Goal: Task Accomplishment & Management: Manage account settings

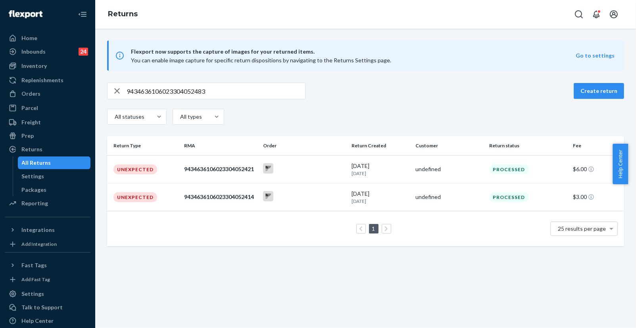
drag, startPoint x: 541, startPoint y: 314, endPoint x: 517, endPoint y: 301, distance: 27.3
click at [541, 314] on div "Flexport now supports the capture of images for your returned items. You can en…" at bounding box center [365, 178] width 541 height 299
click at [18, 88] on div "Orders" at bounding box center [48, 93] width 84 height 11
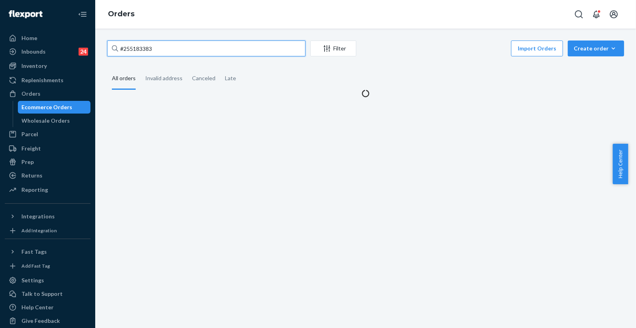
click at [170, 48] on input "#255183383" at bounding box center [206, 48] width 198 height 16
paste input "268338"
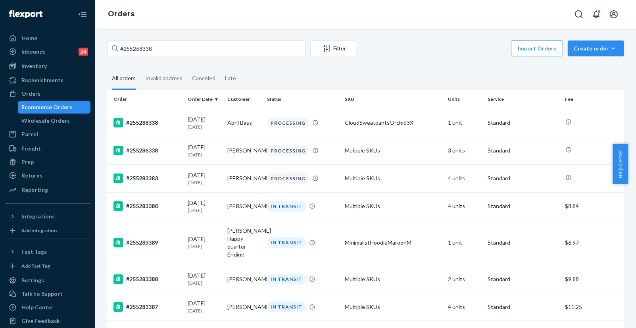
click at [553, 68] on fieldset "All orders Invalid address Canceled Late" at bounding box center [365, 79] width 517 height 22
click at [182, 40] on input "#255268338" at bounding box center [206, 48] width 198 height 16
drag, startPoint x: 179, startPoint y: 59, endPoint x: 215, endPoint y: 44, distance: 39.3
click at [182, 46] on input "#255268338" at bounding box center [206, 48] width 198 height 16
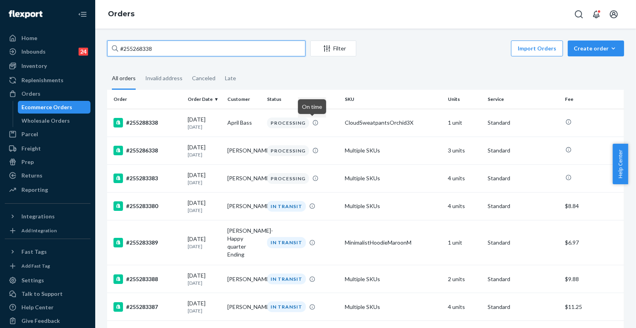
click at [191, 47] on input "#255268338" at bounding box center [206, 48] width 198 height 16
paste input "4081007"
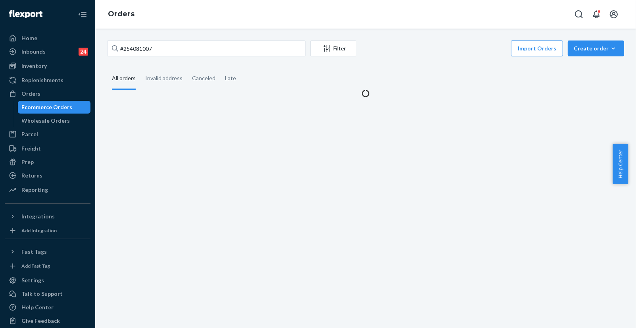
click at [575, 68] on fieldset "All orders Invalid address Canceled Late" at bounding box center [365, 79] width 517 height 22
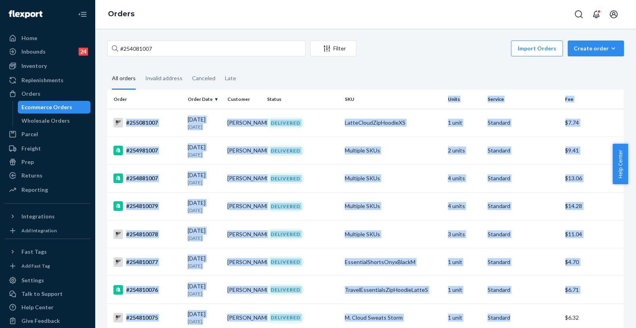
drag, startPoint x: 542, startPoint y: 325, endPoint x: 439, endPoint y: 94, distance: 253.7
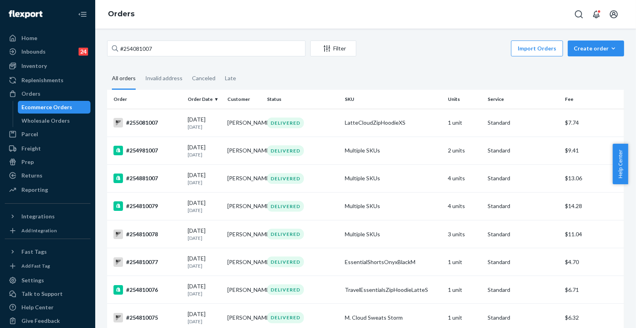
click at [419, 78] on fieldset "All orders Invalid address Canceled Late" at bounding box center [365, 79] width 517 height 22
click at [211, 58] on div "#254081007 Filter Import Orders Create order Ecommerce order Removal order" at bounding box center [365, 49] width 517 height 18
click at [212, 45] on input "#254081007" at bounding box center [206, 48] width 198 height 16
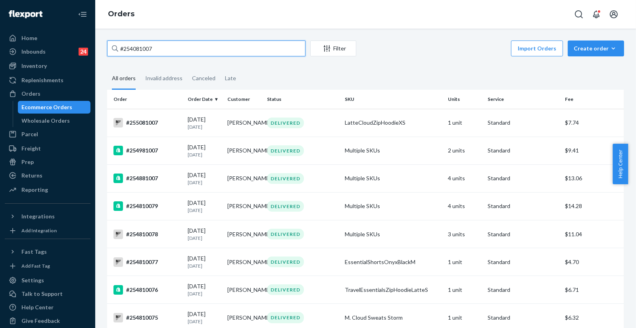
click at [212, 45] on input "#254081007" at bounding box center [206, 48] width 198 height 16
drag, startPoint x: 212, startPoint y: 45, endPoint x: 168, endPoint y: 63, distance: 47.4
click at [210, 47] on input "#254081007" at bounding box center [206, 48] width 198 height 16
click at [147, 47] on input "#254081007" at bounding box center [206, 48] width 198 height 16
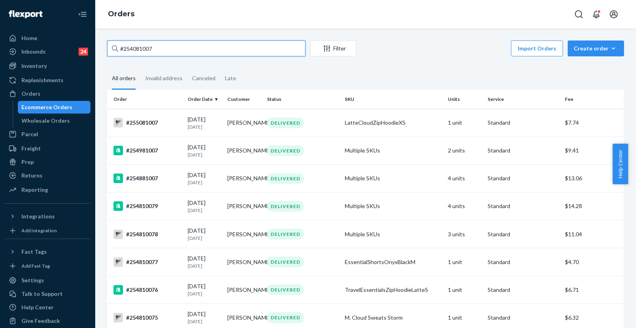
paste input "5136242"
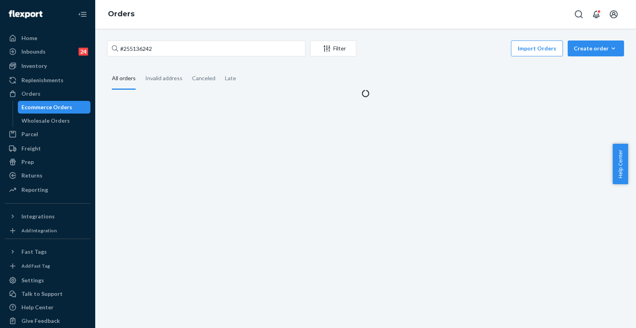
click at [587, 68] on fieldset "All orders Invalid address Canceled Late" at bounding box center [365, 79] width 517 height 22
click at [575, 69] on fieldset "All orders Invalid address Canceled Late" at bounding box center [365, 79] width 517 height 22
click at [200, 45] on input "#255136242" at bounding box center [206, 48] width 198 height 16
click at [593, 69] on fieldset "All orders Invalid address Canceled Late" at bounding box center [365, 79] width 517 height 22
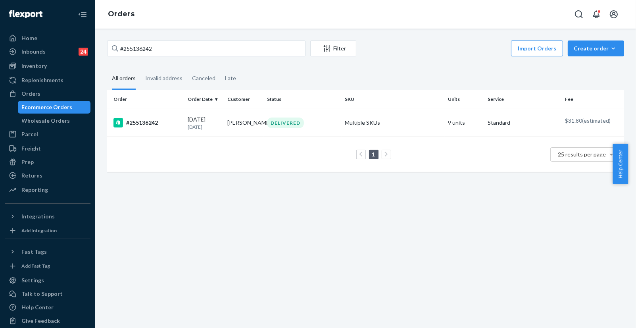
click at [569, 77] on fieldset "All orders Invalid address Canceled Late" at bounding box center [365, 79] width 517 height 22
click at [171, 52] on input "#255136242" at bounding box center [206, 48] width 198 height 16
paste input "4656424"
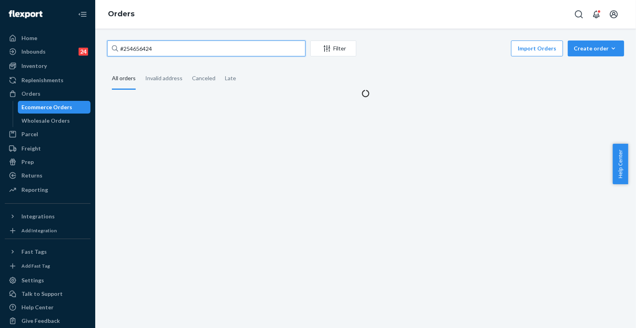
type input "#254656424"
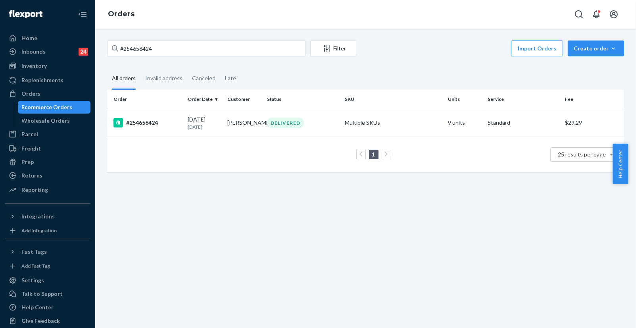
drag, startPoint x: 587, startPoint y: 257, endPoint x: 369, endPoint y: 160, distance: 239.0
click at [586, 256] on div "#254656424 Filter Import Orders Create order Ecommerce order Removal order All …" at bounding box center [365, 178] width 541 height 299
click at [184, 126] on td "[DATE] [DATE]" at bounding box center [204, 123] width 40 height 28
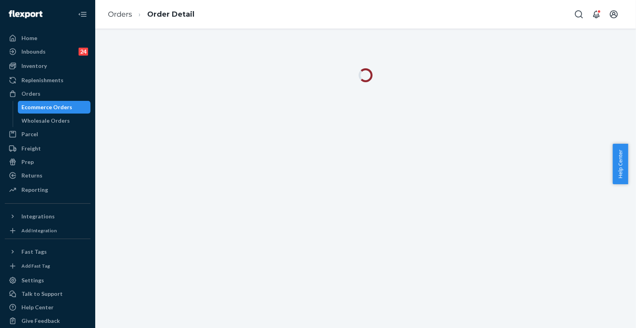
click at [595, 208] on div at bounding box center [365, 178] width 541 height 299
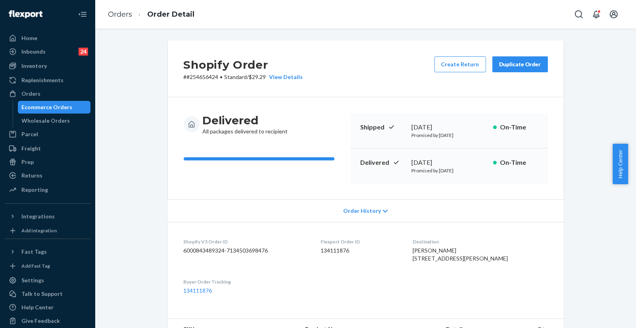
click at [509, 68] on div "Duplicate Order" at bounding box center [520, 64] width 42 height 8
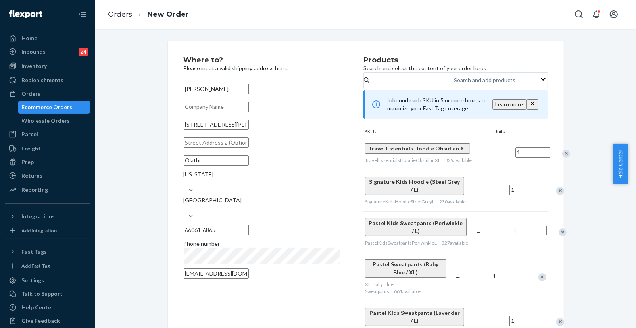
click at [566, 82] on div "Where to? Please input a valid shipping address here. [PERSON_NAME] [STREET_ADD…" at bounding box center [365, 331] width 529 height 582
click at [562, 157] on div "Remove Item" at bounding box center [566, 154] width 8 height 8
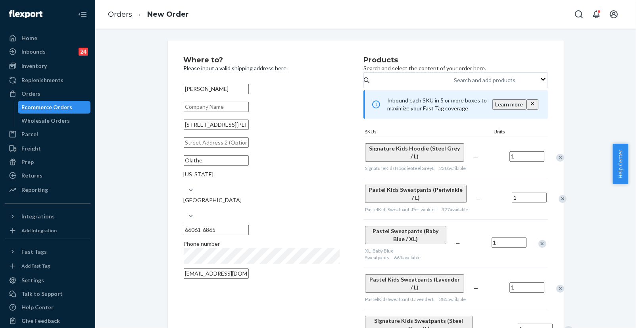
click at [556, 161] on div "Remove Item" at bounding box center [560, 158] width 8 height 8
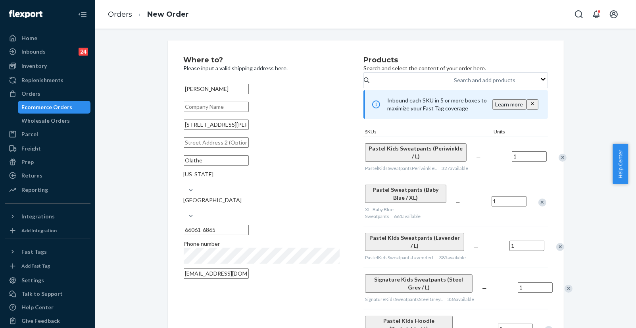
click at [539, 206] on div "Remove Item" at bounding box center [542, 202] width 8 height 8
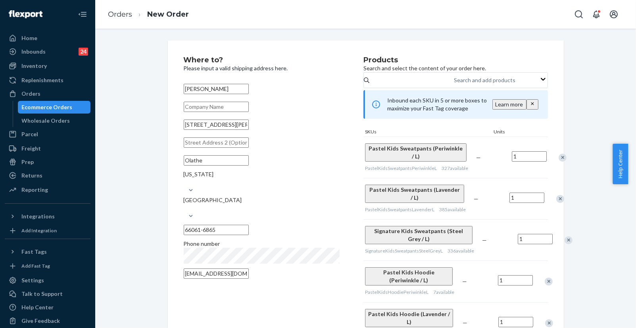
click at [558, 161] on div "Remove Item" at bounding box center [562, 158] width 8 height 8
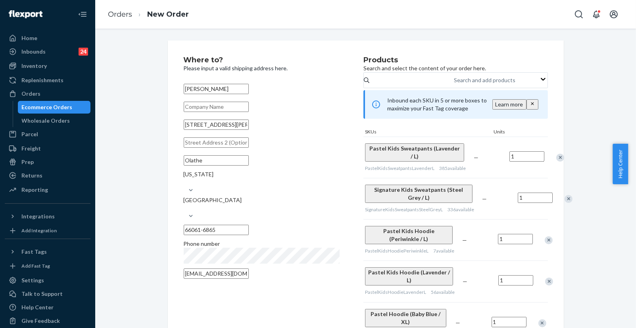
click at [538, 168] on div "Pastel Kids Sweatpants (Lavender / L) PastelKidsSweatpantsLavenderL 385 availab…" at bounding box center [455, 156] width 184 height 41
click at [556, 161] on div "Remove Item" at bounding box center [560, 158] width 8 height 8
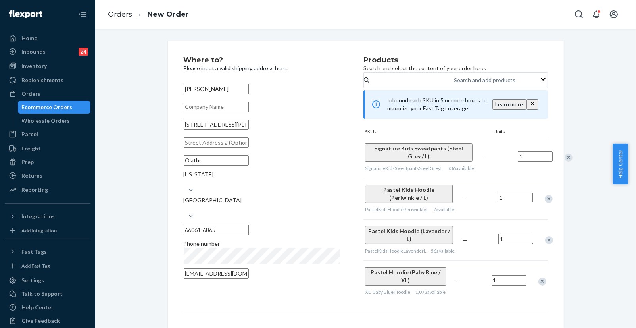
click at [564, 161] on div "Remove Item" at bounding box center [568, 158] width 8 height 8
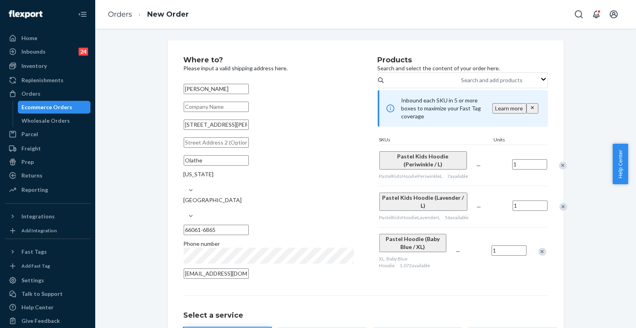
drag, startPoint x: 539, startPoint y: 215, endPoint x: 542, endPoint y: 221, distance: 7.1
click at [559, 211] on div "Remove Item" at bounding box center [563, 207] width 8 height 8
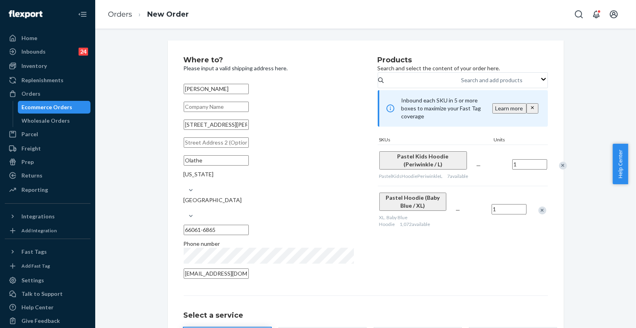
click at [538, 214] on div "Remove Item" at bounding box center [542, 210] width 8 height 8
click at [606, 115] on div "Where to? Please input a valid shipping address here. [PERSON_NAME] [STREET_ADD…" at bounding box center [365, 227] width 529 height 374
click at [599, 265] on div "Where to? Please input a valid shipping address here. [PERSON_NAME] [STREET_ADD…" at bounding box center [365, 227] width 529 height 374
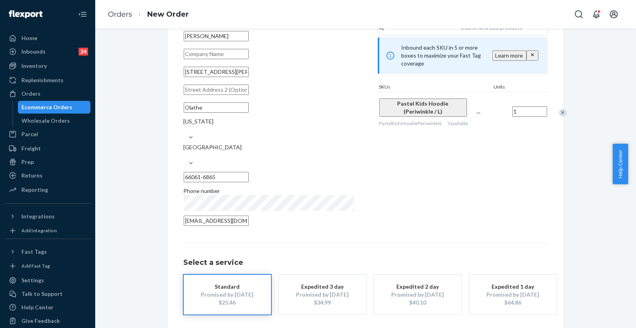
scroll to position [73, 0]
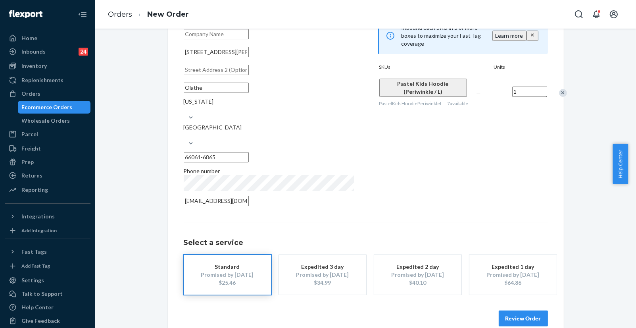
click at [528, 310] on button "Review Order" at bounding box center [523, 318] width 49 height 16
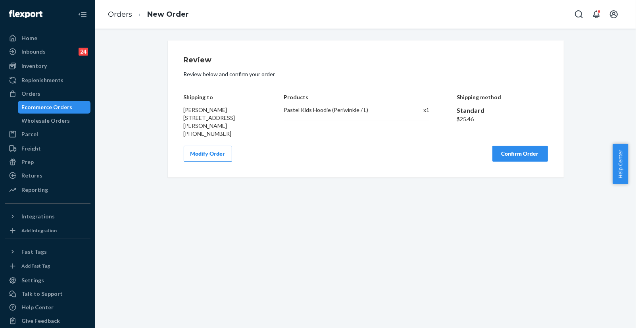
scroll to position [0, 0]
click at [510, 157] on button "Confirm Order" at bounding box center [520, 154] width 56 height 16
click at [153, 107] on div "Review Review below and confirm your order Shipping to [PERSON_NAME] [STREET_AD…" at bounding box center [365, 108] width 529 height 137
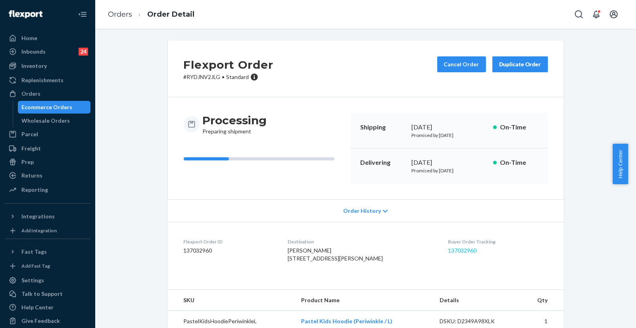
drag, startPoint x: 451, startPoint y: 254, endPoint x: 447, endPoint y: 251, distance: 4.6
click at [449, 253] on dd "137032960" at bounding box center [498, 250] width 100 height 8
click at [448, 251] on link "137032960" at bounding box center [462, 250] width 29 height 7
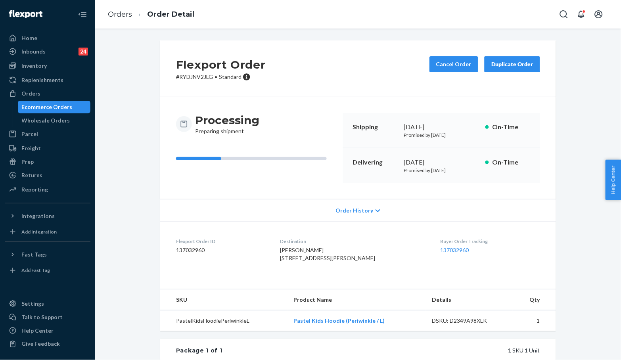
click at [572, 70] on div "Flexport Order # RYDJNV2JLG • Standard Cancel Order Duplicate Order Processing …" at bounding box center [358, 266] width 514 height 453
click at [572, 329] on div "Flexport Order # RYDJNV2JLG • Standard Cancel Order Duplicate Order Processing …" at bounding box center [358, 266] width 514 height 453
click at [119, 17] on link "Orders" at bounding box center [120, 14] width 24 height 9
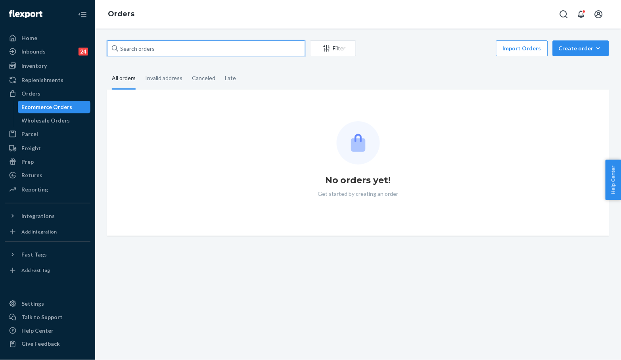
click at [191, 44] on input "text" at bounding box center [206, 48] width 198 height 16
paste input "254931893"
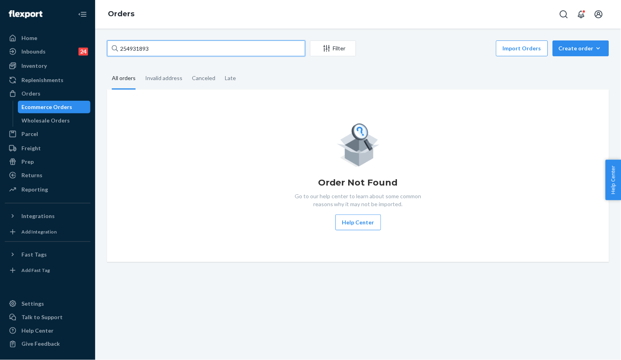
click at [189, 49] on input "254931893" at bounding box center [206, 48] width 198 height 16
click at [204, 50] on input "254931893" at bounding box center [206, 48] width 198 height 16
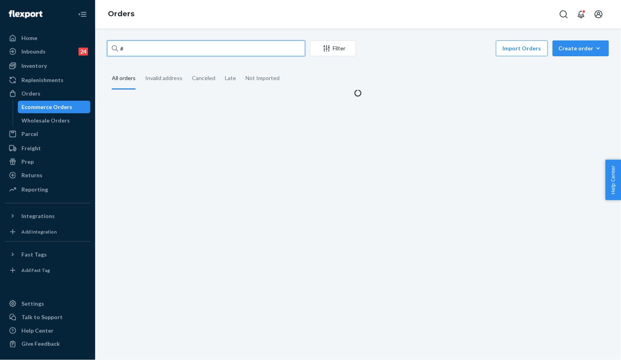
paste input "254931893"
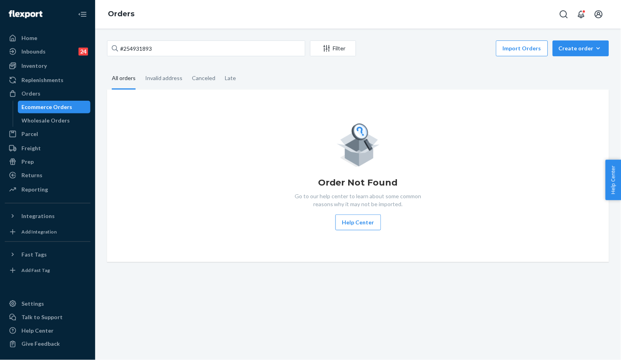
click at [584, 351] on div "#254931893 Filter Import Orders Create order Ecommerce order Removal order All …" at bounding box center [358, 195] width 526 height 332
click at [178, 46] on input "#254931893" at bounding box center [206, 48] width 198 height 16
type input "#254931893"
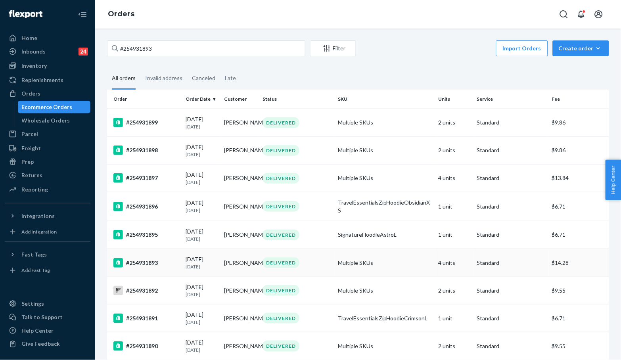
click at [154, 263] on div "#254931893" at bounding box center [146, 263] width 66 height 10
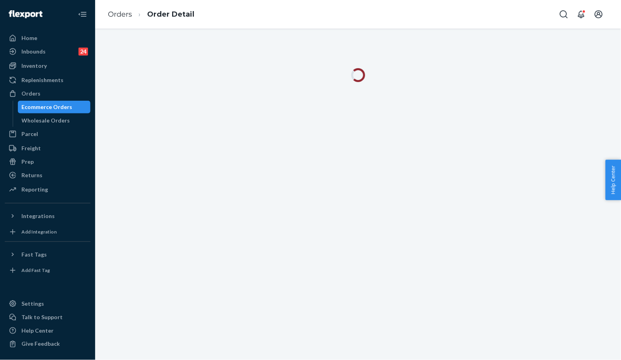
click at [589, 84] on div at bounding box center [358, 79] width 514 height 23
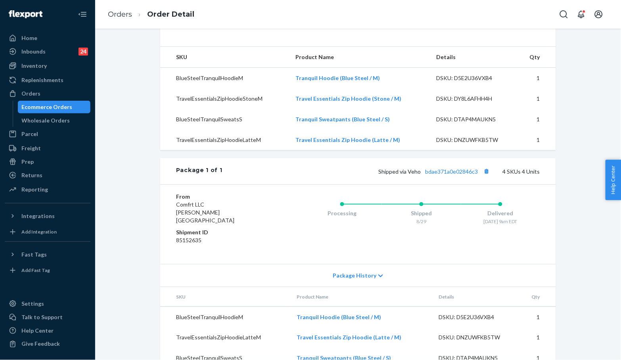
scroll to position [319, 0]
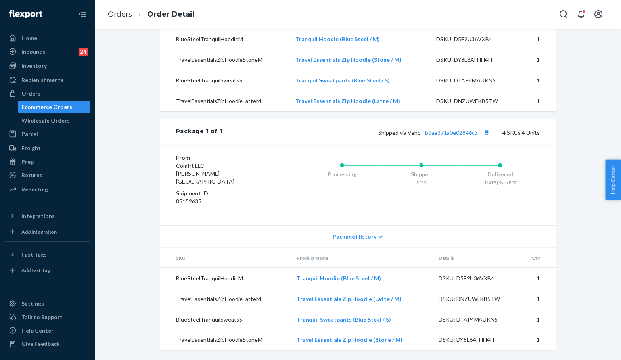
click at [578, 108] on div "Shopify Order # #254931893 • Standard / $14.28 View Details Submit Claim Create…" at bounding box center [358, 45] width 514 height 630
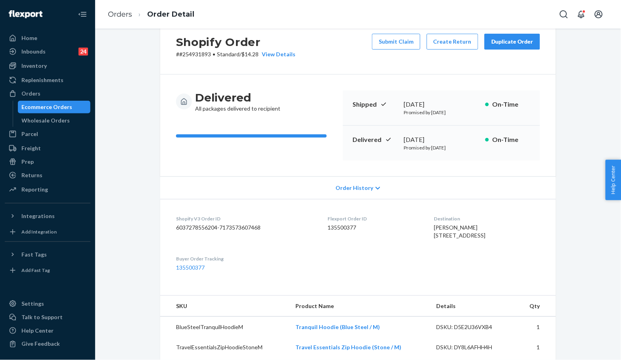
scroll to position [0, 0]
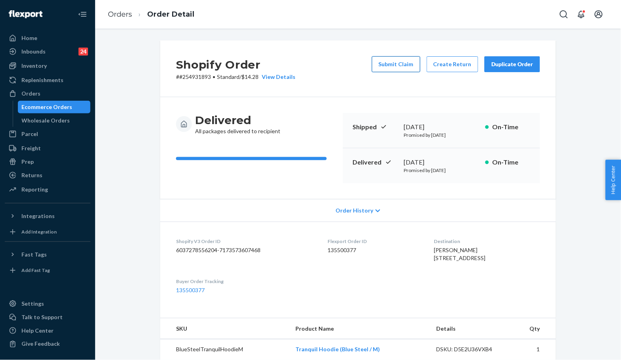
click at [402, 61] on button "Submit Claim" at bounding box center [396, 64] width 48 height 16
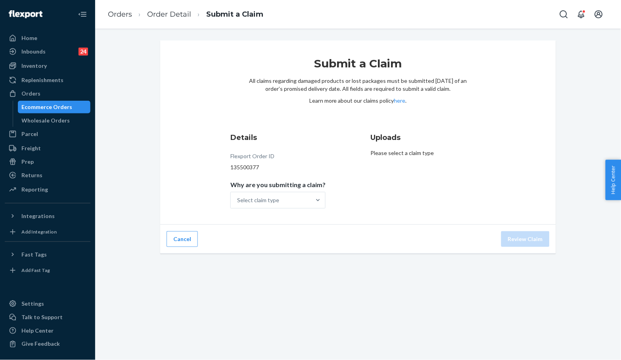
click at [597, 336] on div "Submit a Claim All claims regarding damaged products or lost packages must be s…" at bounding box center [358, 195] width 526 height 332
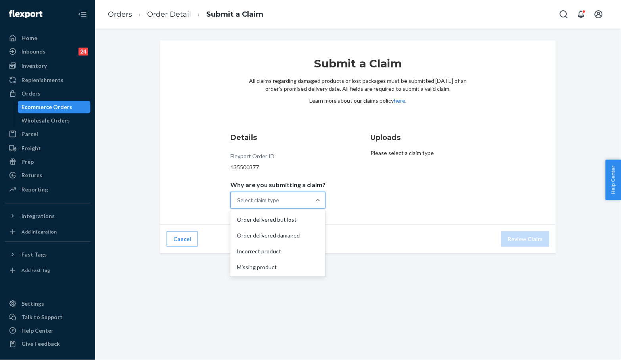
click at [269, 197] on div "Select claim type" at bounding box center [258, 200] width 42 height 8
click at [238, 197] on input "Why are you submitting a claim? option Order delivered but lost focused, 1 of 4…" at bounding box center [237, 200] width 1 height 8
click at [263, 269] on div "Missing product" at bounding box center [278, 267] width 92 height 16
click at [238, 204] on input "Why are you submitting a claim? option Missing product focused, 4 of 4. 4 resul…" at bounding box center [237, 200] width 1 height 8
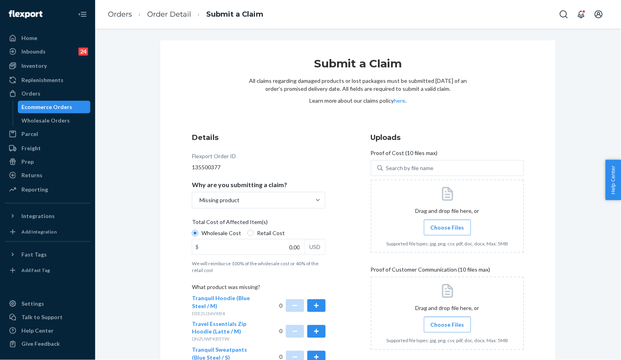
scroll to position [89, 0]
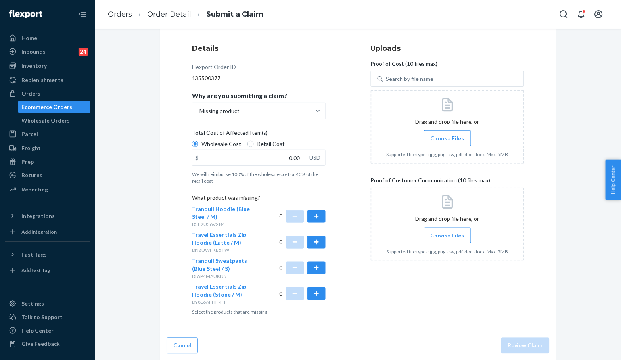
click at [577, 330] on div "Submit a Claim All claims regarding damaged products or lost packages must be s…" at bounding box center [358, 155] width 514 height 409
click at [313, 267] on button "button" at bounding box center [316, 268] width 18 height 13
click at [284, 161] on input "0.00" at bounding box center [248, 157] width 112 height 15
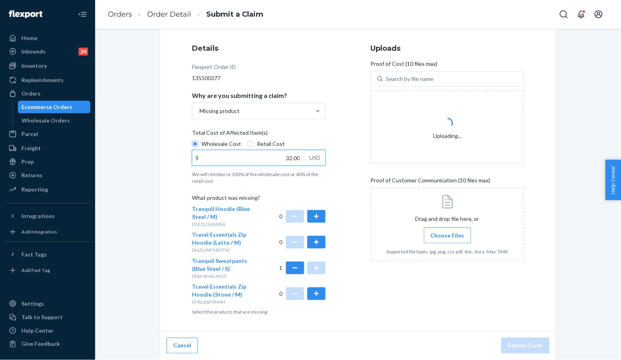
type input "32.00"
click at [384, 307] on div "Uploads Proof of Cost (10 files max) Search by file name Uploading... Proof of …" at bounding box center [448, 179] width 154 height 278
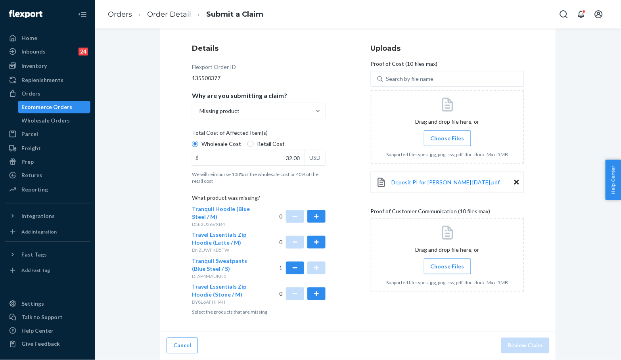
click at [585, 170] on div "Submit a Claim All claims regarding damaged products or lost packages must be s…" at bounding box center [358, 155] width 514 height 409
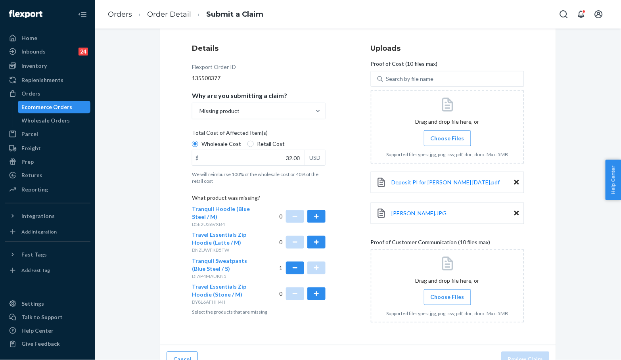
click at [555, 146] on div "Submit a Claim All claims regarding damaged products or lost packages must be s…" at bounding box center [358, 162] width 408 height 423
click at [514, 215] on icon at bounding box center [516, 213] width 5 height 5
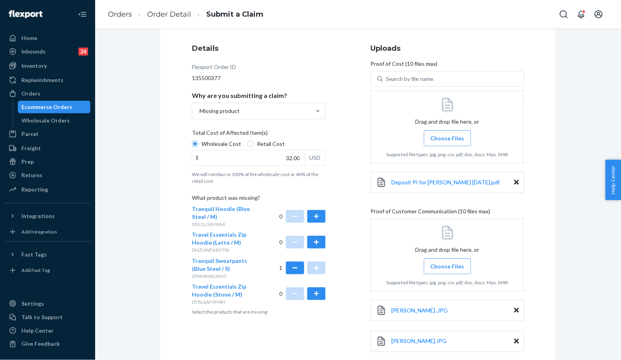
click at [584, 168] on div "Submit a Claim All claims regarding damaged products or lost packages must be s…" at bounding box center [358, 178] width 514 height 454
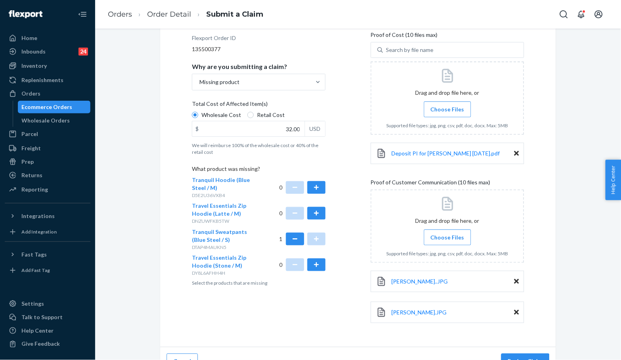
scroll to position [134, 0]
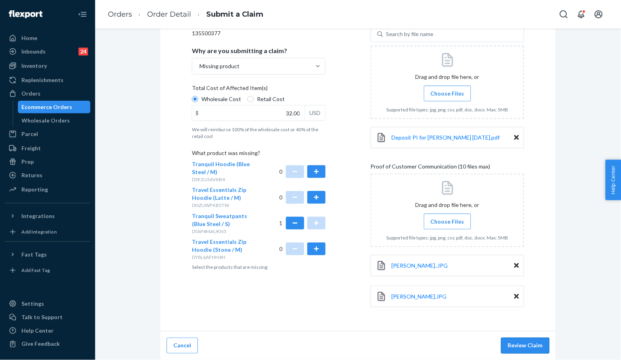
click at [528, 343] on button "Review Claim" at bounding box center [525, 346] width 48 height 16
click at [518, 344] on button "Review Claim" at bounding box center [525, 346] width 48 height 16
click at [530, 345] on button "Review Claim" at bounding box center [525, 346] width 48 height 16
click at [529, 342] on button "Review Claim" at bounding box center [525, 346] width 48 height 16
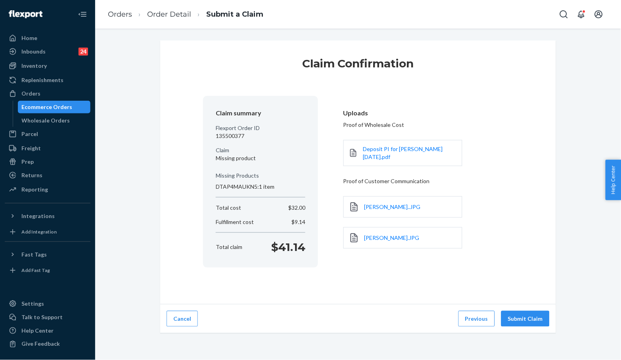
scroll to position [0, 0]
click at [534, 319] on button "Submit Claim" at bounding box center [525, 319] width 48 height 16
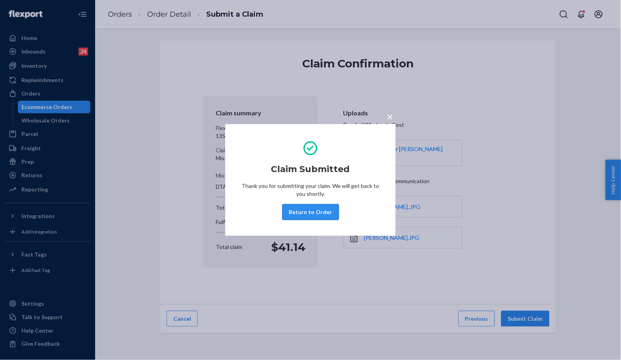
click at [311, 209] on button "Return to Order" at bounding box center [310, 212] width 57 height 16
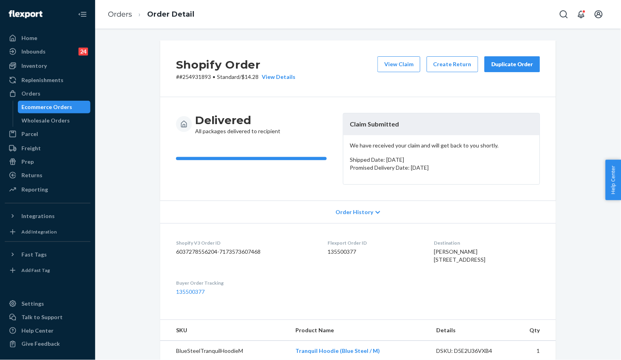
click at [504, 61] on div "Duplicate Order" at bounding box center [512, 64] width 42 height 8
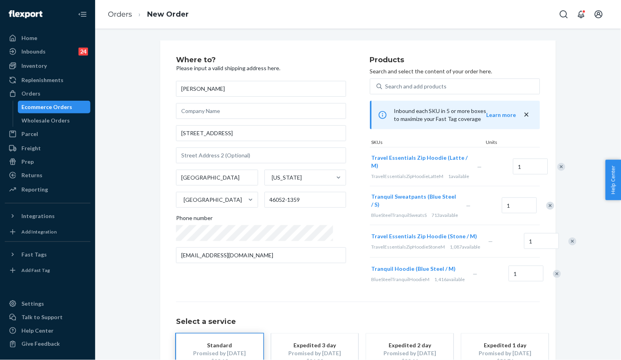
click at [558, 171] on div "Remove Item" at bounding box center [562, 167] width 8 height 8
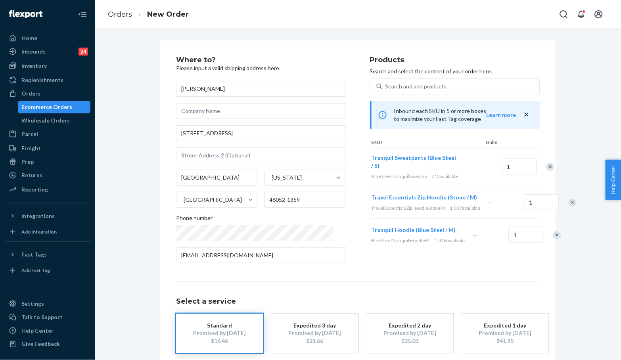
click at [569, 207] on div "Remove Item" at bounding box center [573, 203] width 8 height 8
click at [553, 207] on div "Remove Item" at bounding box center [557, 203] width 8 height 8
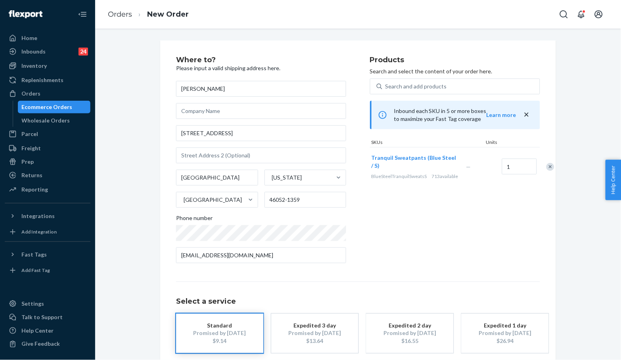
drag, startPoint x: 597, startPoint y: 181, endPoint x: 536, endPoint y: 196, distance: 62.9
click at [595, 181] on div "Where to? Please input a valid shipping address here. Julie Smith 1131 Cedars C…" at bounding box center [358, 220] width 514 height 361
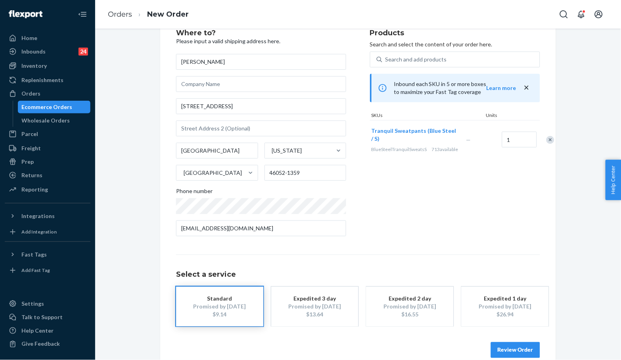
scroll to position [40, 0]
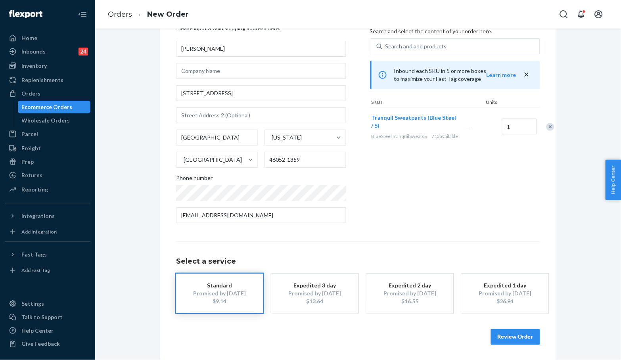
click at [512, 338] on button "Review Order" at bounding box center [515, 337] width 49 height 16
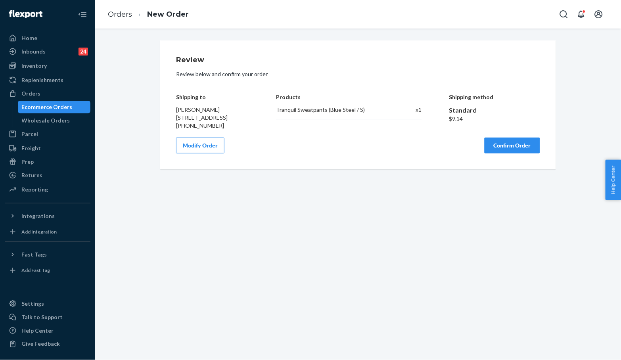
scroll to position [0, 0]
click at [512, 152] on button "Confirm Order" at bounding box center [513, 146] width 56 height 16
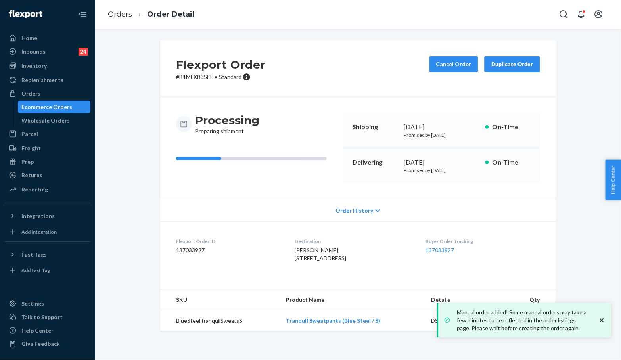
drag, startPoint x: 582, startPoint y: 157, endPoint x: 574, endPoint y: 161, distance: 8.5
click at [581, 157] on div "Flexport Order # B1MLXB3SEL • Standard Cancel Order Duplicate Order Processing …" at bounding box center [358, 190] width 514 height 300
drag, startPoint x: 458, startPoint y: 243, endPoint x: 445, endPoint y: 248, distance: 14.1
click at [456, 243] on dt "Buyer Order Tracking" at bounding box center [483, 241] width 114 height 7
click at [443, 249] on link "137033927" at bounding box center [440, 250] width 29 height 7
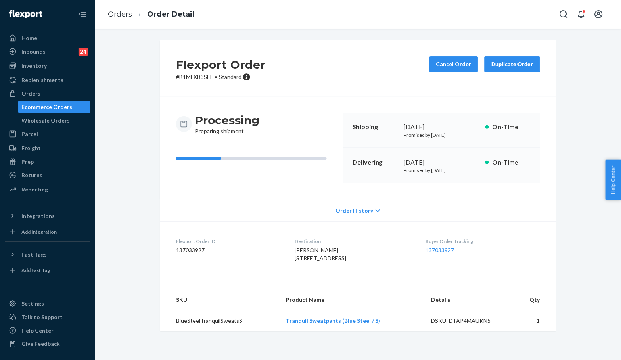
click at [589, 99] on div "Flexport Order # B1MLXB3SEL • Standard Cancel Order Duplicate Order Processing …" at bounding box center [358, 190] width 514 height 300
click at [572, 88] on div "Flexport Order # B1MLXB3SEL • Standard Cancel Order Duplicate Order Processing …" at bounding box center [358, 190] width 514 height 300
click at [126, 13] on link "Orders" at bounding box center [120, 14] width 24 height 9
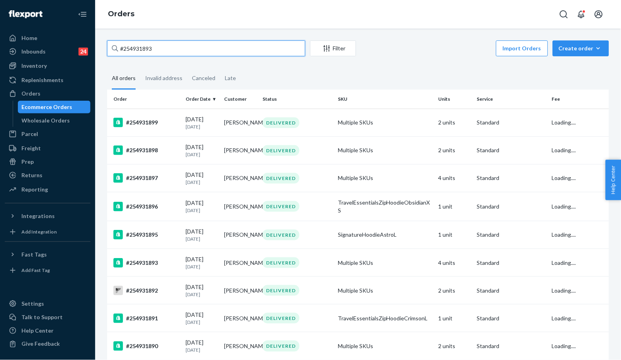
click at [167, 53] on input "#254931893" at bounding box center [206, 48] width 198 height 16
click at [168, 54] on input "#254931893" at bounding box center [206, 48] width 198 height 16
paste input "5287452"
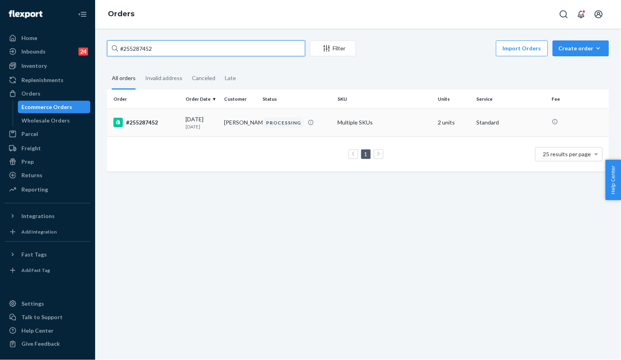
type input "#255287452"
click at [159, 114] on td "#255287452" at bounding box center [144, 123] width 75 height 28
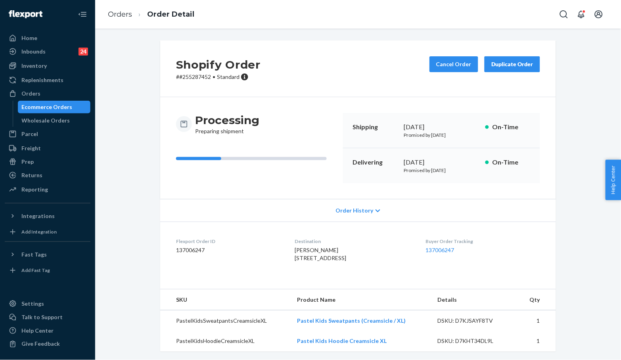
click at [582, 99] on div "Shopify Order # #255287452 • Standard Cancel Order Duplicate Order Processing P…" at bounding box center [358, 287] width 514 height 494
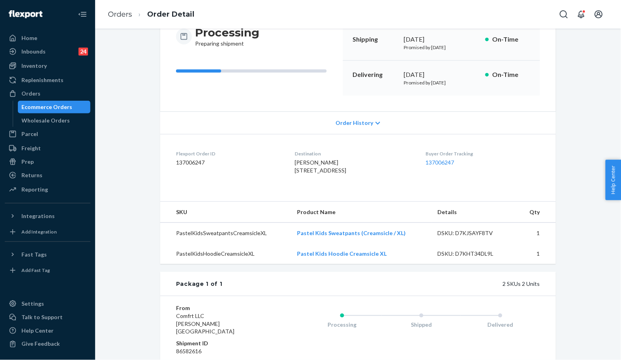
scroll to position [106, 0]
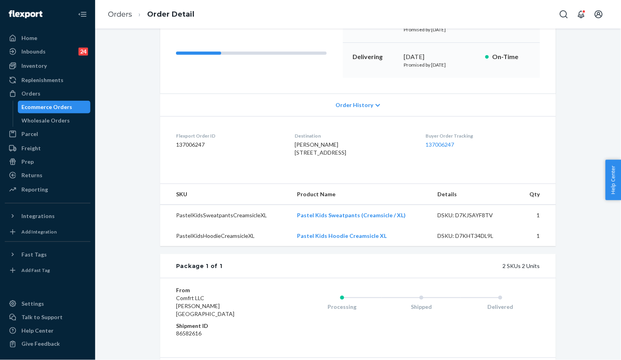
click at [576, 120] on div "Shopify Order # #255287452 • Standard Cancel Order Duplicate Order Processing P…" at bounding box center [358, 182] width 514 height 494
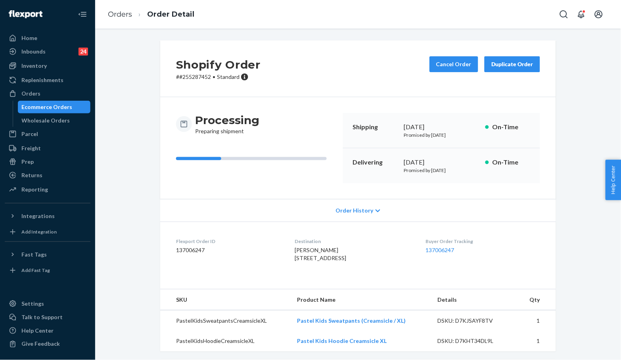
click at [154, 206] on div "Shopify Order # #255287452 • Standard Cancel Order Duplicate Order Processing P…" at bounding box center [358, 282] width 408 height 484
drag, startPoint x: 217, startPoint y: 147, endPoint x: 265, endPoint y: 6, distance: 148.9
click at [217, 146] on div "Processing Preparing shipment" at bounding box center [256, 148] width 161 height 70
click at [574, 97] on div "Shopify Order # #255287452 • Standard Cancel Order Duplicate Order Processing P…" at bounding box center [358, 287] width 514 height 494
